Goal: Check status: Check status

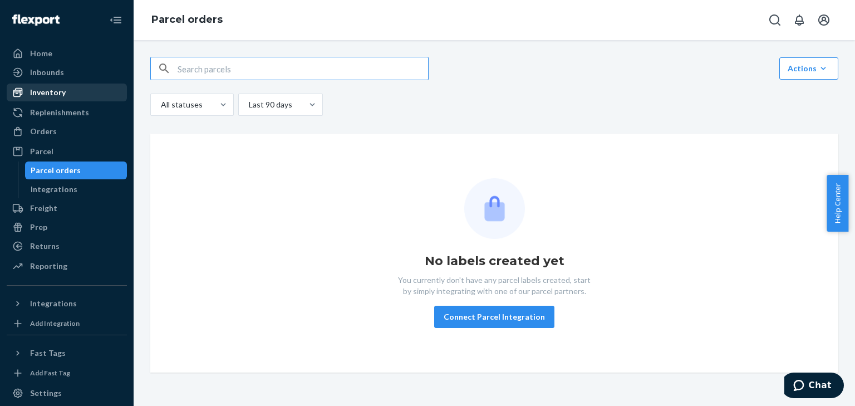
click at [48, 94] on div "Inventory" at bounding box center [48, 92] width 36 height 11
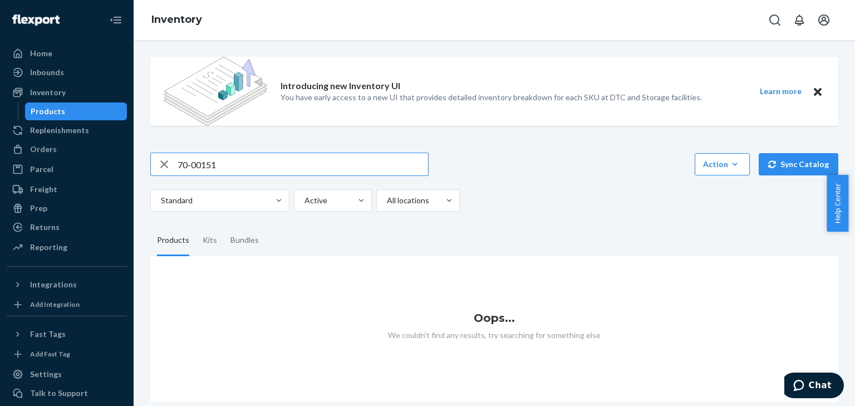
drag, startPoint x: 209, startPoint y: 165, endPoint x: 225, endPoint y: 165, distance: 15.6
click at [225, 165] on input "70-00151" at bounding box center [303, 164] width 251 height 22
drag, startPoint x: 213, startPoint y: 163, endPoint x: 218, endPoint y: 165, distance: 6.0
click at [218, 164] on input "70-00152" at bounding box center [303, 164] width 251 height 22
type input "70-00153"
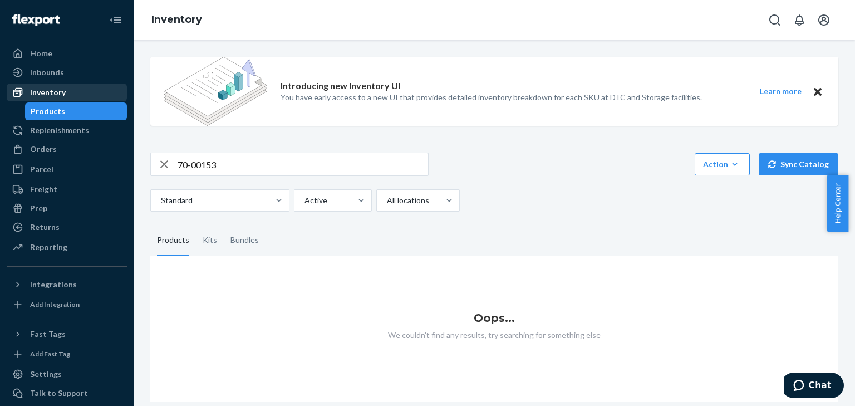
click at [50, 91] on div "Inventory" at bounding box center [48, 92] width 36 height 11
click at [47, 72] on div "Inbounds" at bounding box center [47, 72] width 34 height 11
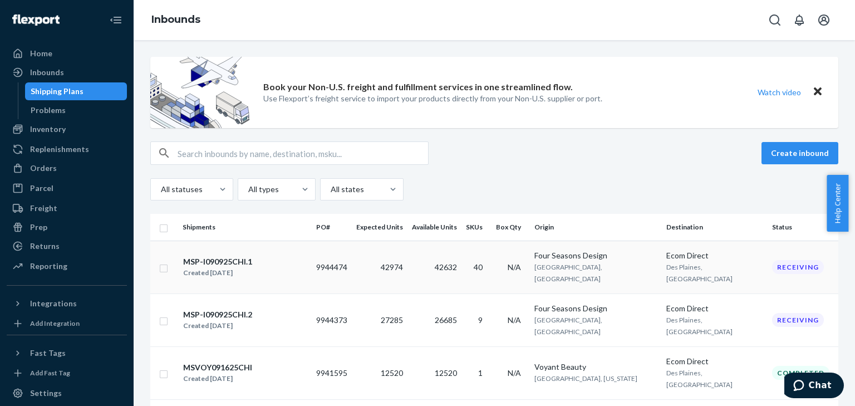
click at [221, 258] on div "MSP-I090925CHI.1" at bounding box center [217, 261] width 69 height 11
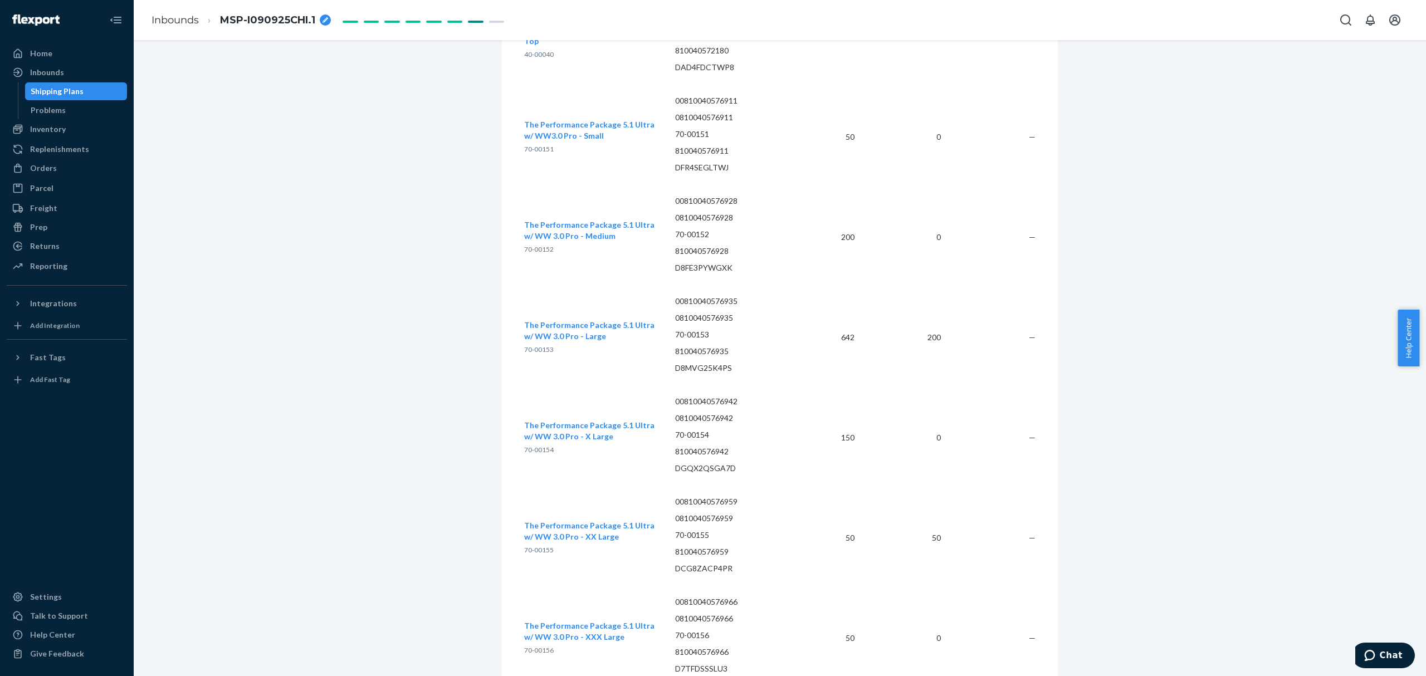
scroll to position [4782, 0]
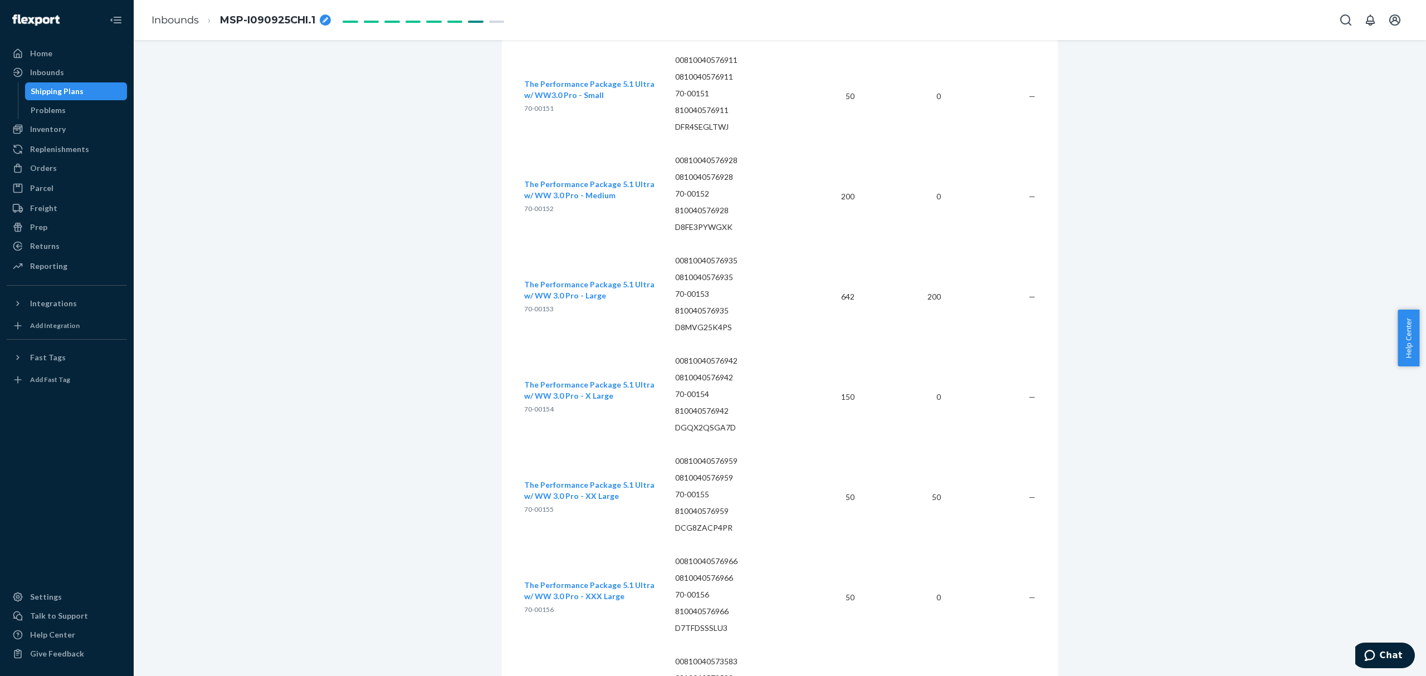
drag, startPoint x: 574, startPoint y: 275, endPoint x: 577, endPoint y: 214, distance: 60.2
click at [577, 214] on td "The Performance Package 5.1 Ultra w/ WW 3.0 Pro - Medium 70-00152" at bounding box center [595, 196] width 142 height 100
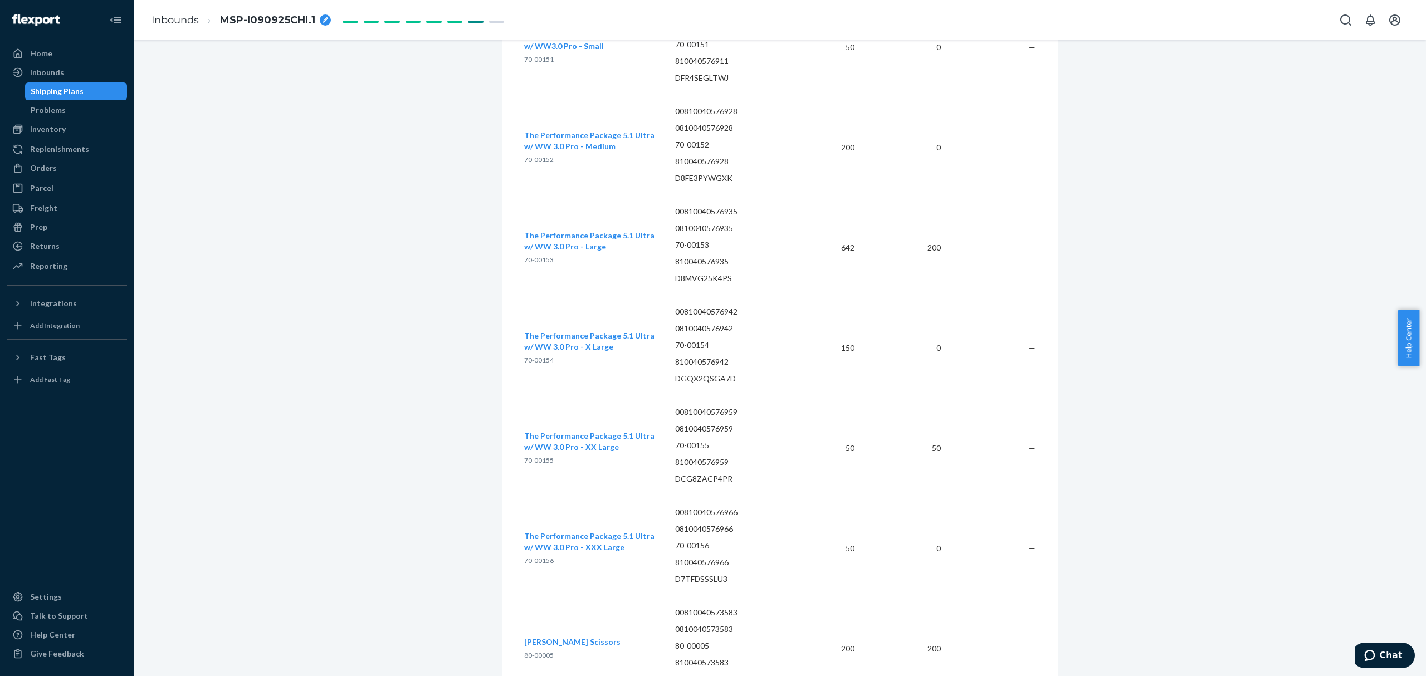
scroll to position [4856, 0]
